Goal: Task Accomplishment & Management: Use online tool/utility

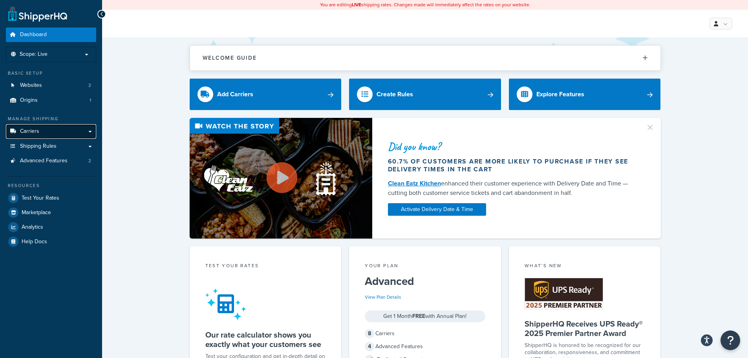
click at [27, 135] on link "Carriers" at bounding box center [51, 131] width 90 height 15
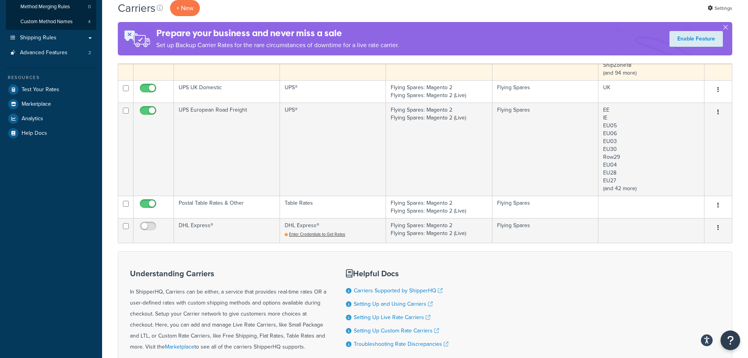
scroll to position [157, 0]
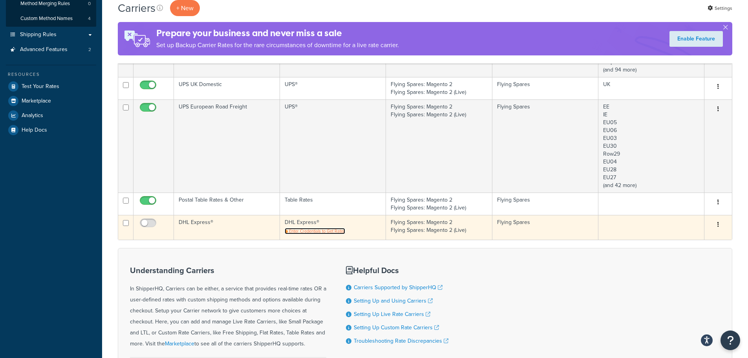
click at [308, 234] on span "Enter Credentials to Get Rates" at bounding box center [317, 231] width 56 height 6
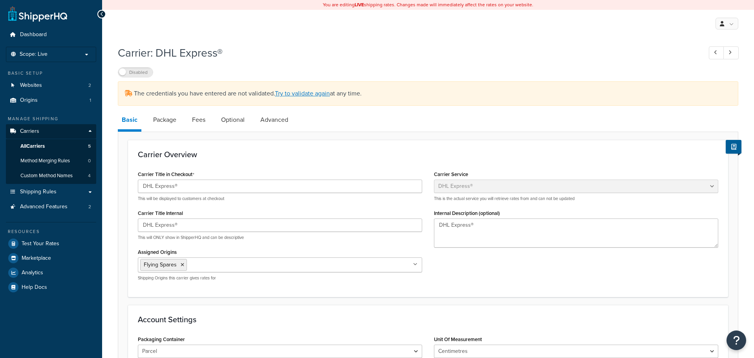
select select "dhl"
select select "kg"
select select "CM"
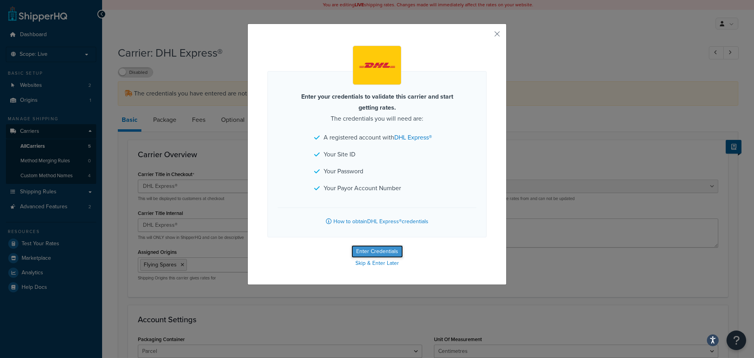
click at [380, 249] on button "Enter Credentials" at bounding box center [376, 251] width 51 height 13
select select "kg"
select select "CM"
select select "GB"
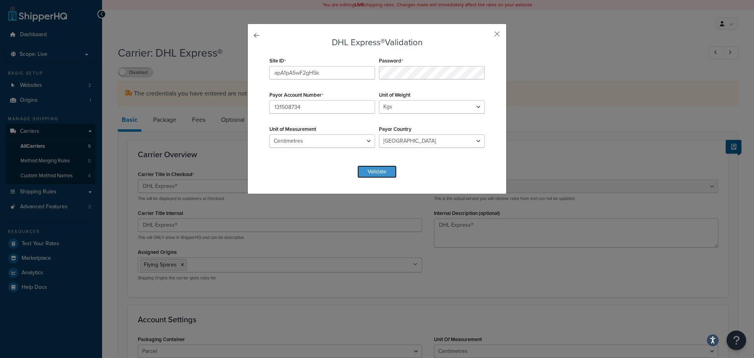
click at [375, 171] on button "Validate" at bounding box center [376, 171] width 39 height 13
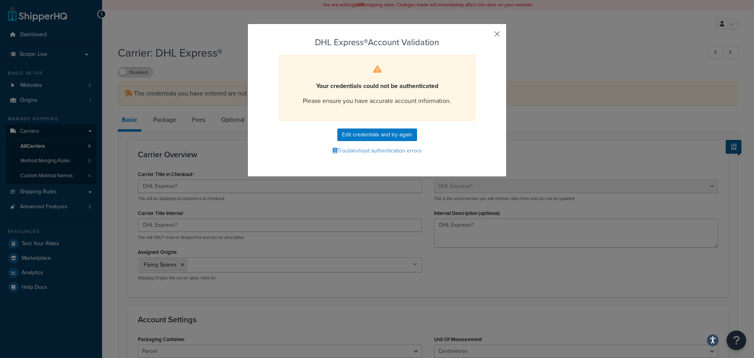
click at [486, 36] on button "button" at bounding box center [486, 37] width 2 height 2
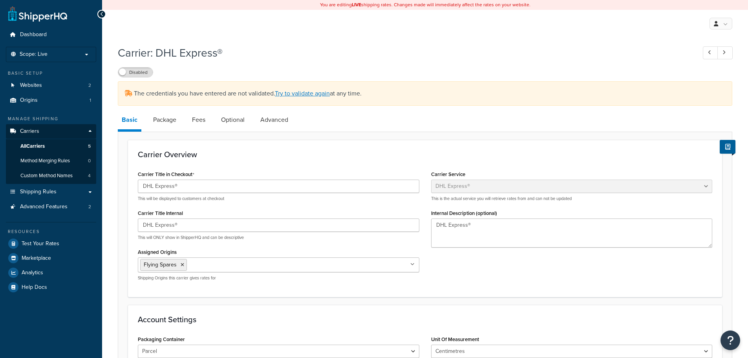
select select "dhl"
select select "kg"
select select "CM"
